Goal: Navigation & Orientation: Find specific page/section

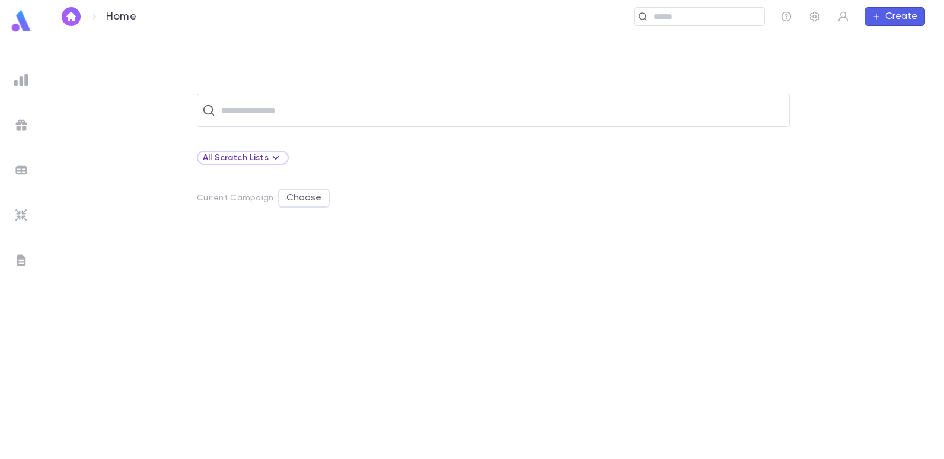
click at [21, 126] on img at bounding box center [21, 125] width 14 height 14
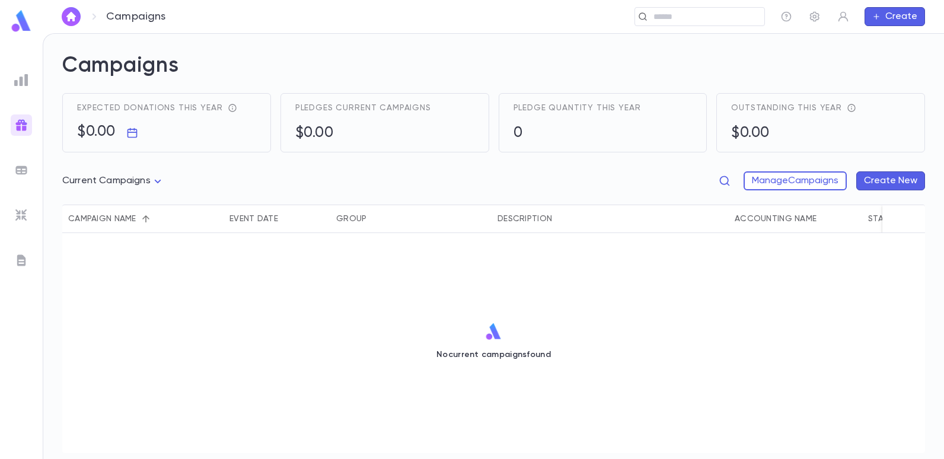
click at [18, 84] on img at bounding box center [21, 80] width 14 height 14
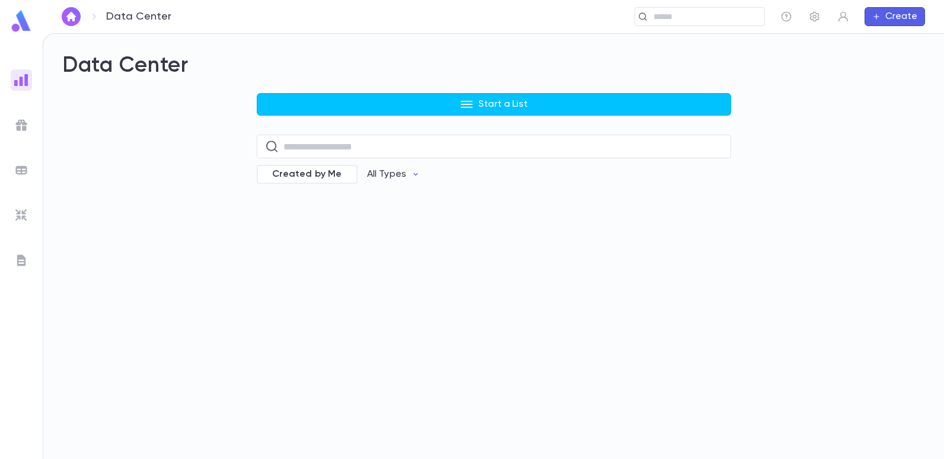
click at [68, 18] on img "button" at bounding box center [71, 16] width 14 height 9
